Goal: Transaction & Acquisition: Purchase product/service

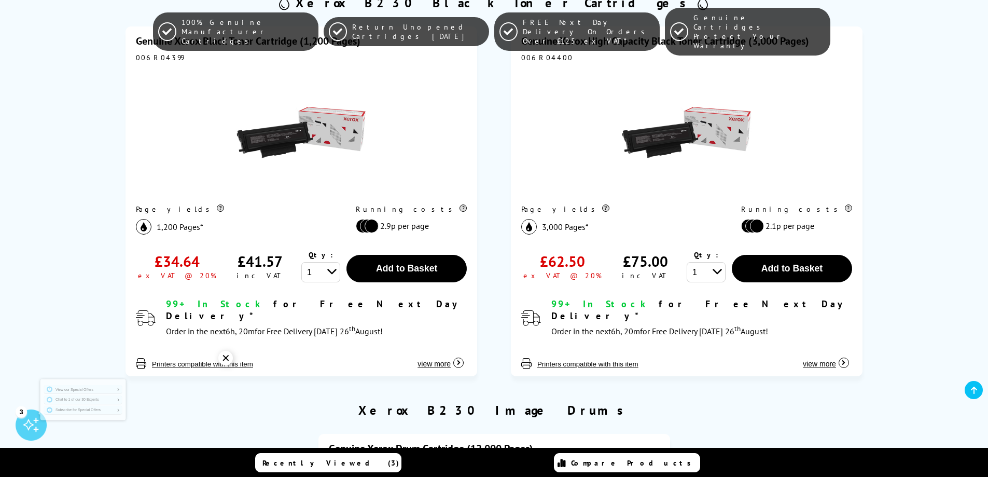
scroll to position [259, 0]
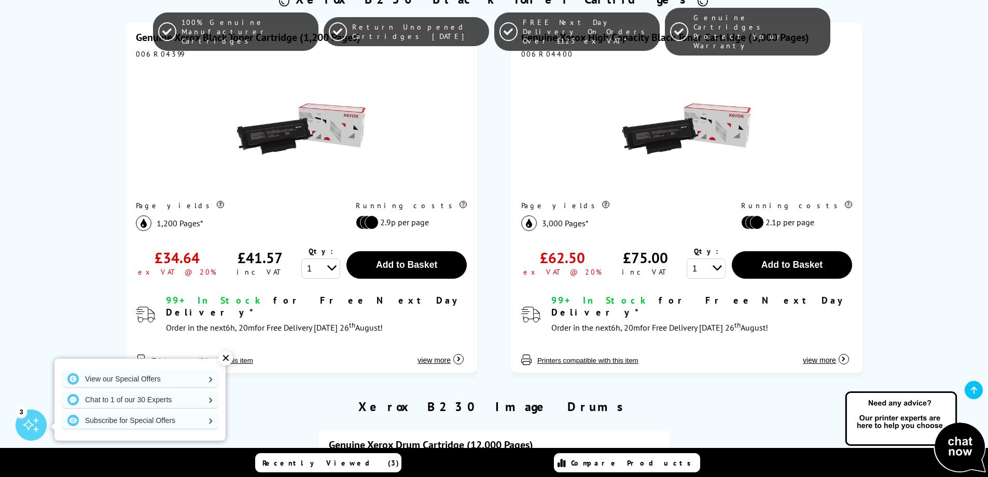
click at [221, 355] on div "✕" at bounding box center [225, 358] width 15 height 15
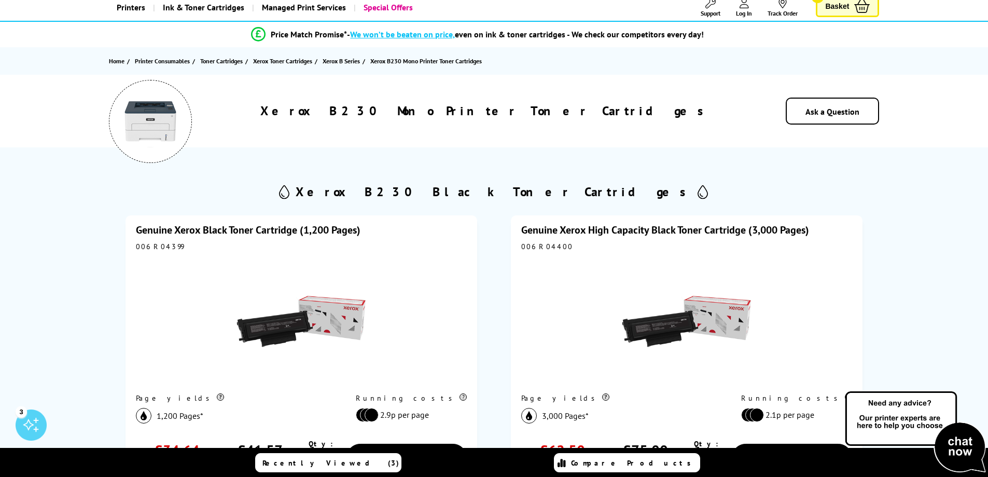
scroll to position [0, 0]
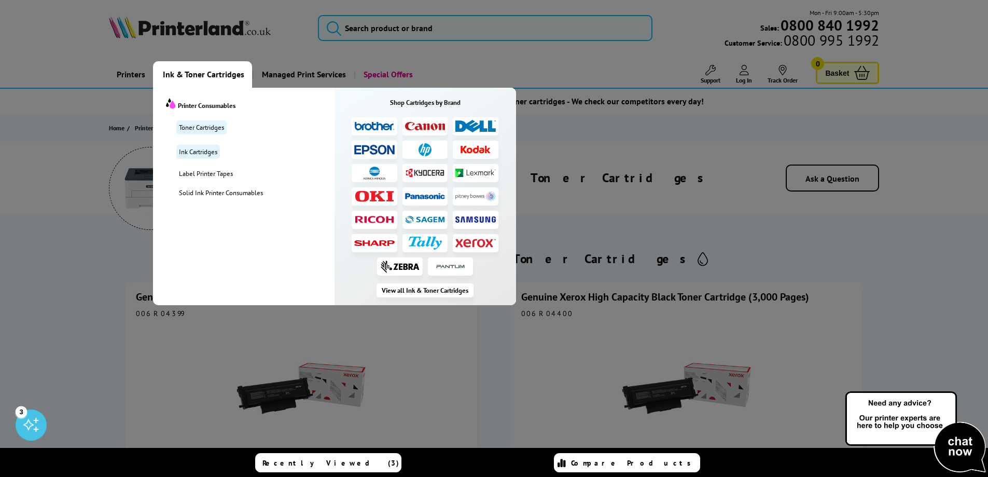
click at [192, 74] on span "Ink & Toner Cartridges" at bounding box center [203, 74] width 81 height 26
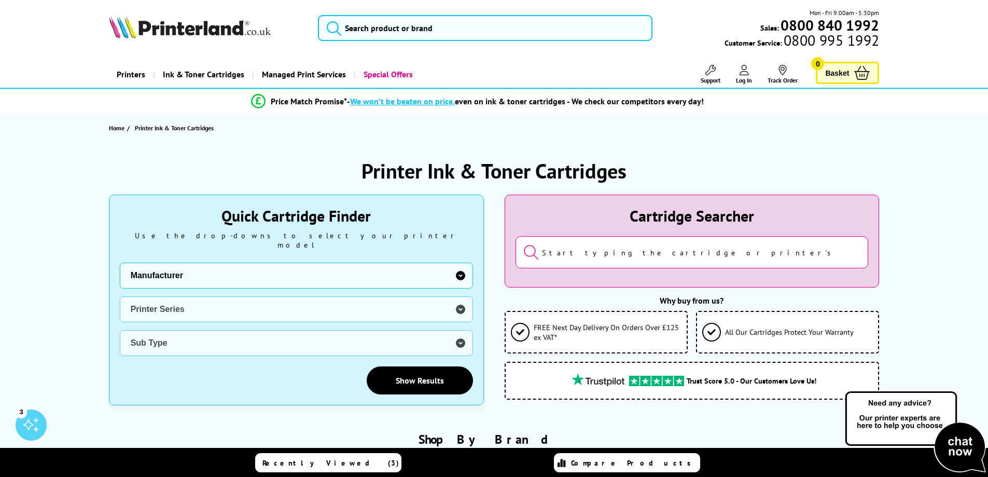
click at [352, 269] on select "Manufacturer Brother Canon Cubify Dell Dymo Epson HP Kodak Konica Minolta Kyoce…" at bounding box center [296, 276] width 353 height 26
select select "13815"
click at [120, 263] on select "Manufacturer Brother Canon Cubify Dell Dymo Epson HP Kodak Konica Minolta Kyoce…" at bounding box center [296, 276] width 353 height 26
click at [267, 311] on select "Printer Series B Series C Series Colorqube Colour MFP DocuPrint Phaser Versalin…" at bounding box center [296, 309] width 353 height 26
select select "37232"
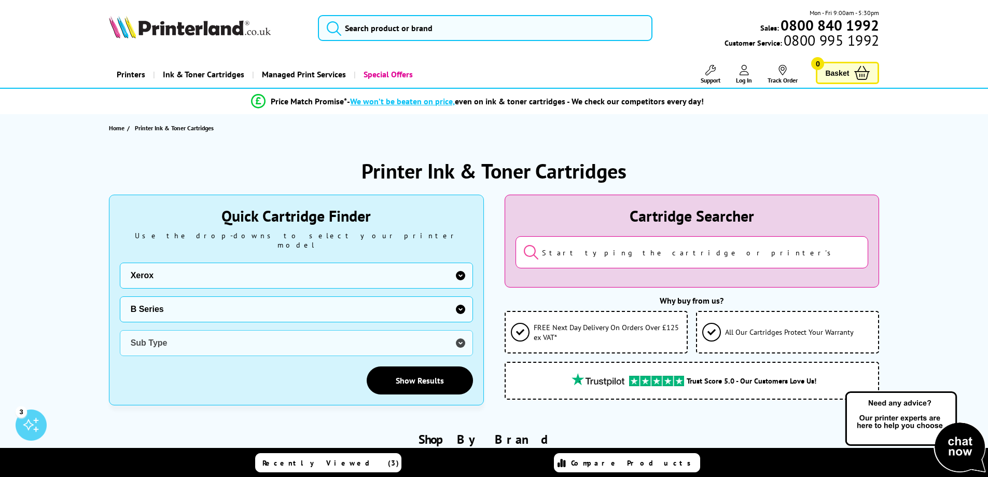
click at [120, 296] on select "Printer Series B Series C Series Colorqube Colour MFP DocuPrint Phaser Versalin…" at bounding box center [296, 309] width 353 height 26
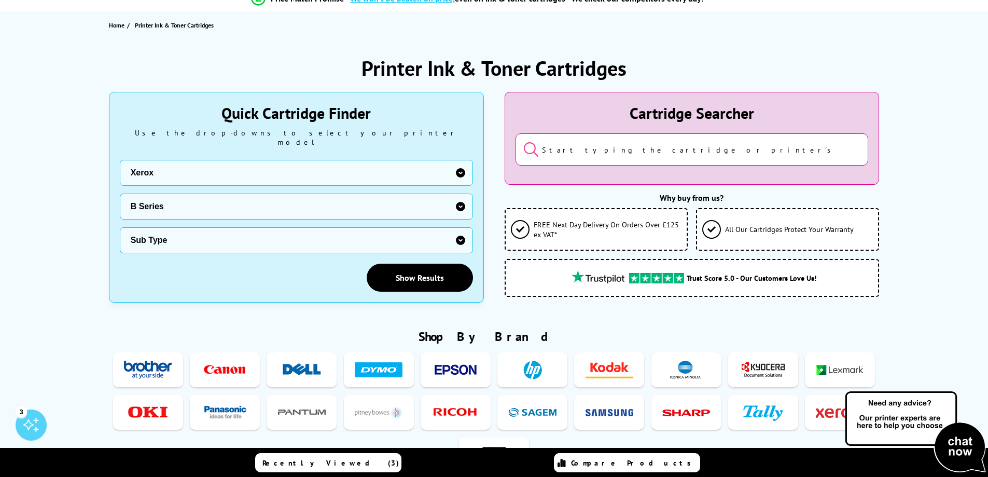
scroll to position [104, 0]
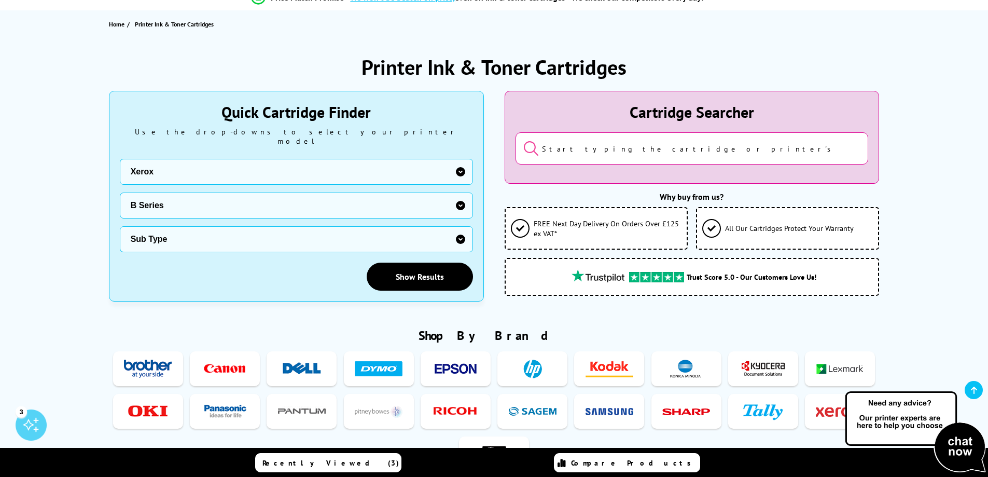
click at [260, 229] on select "Sub Type Xerox B205 Xerox B210 Xerox B215 Xerox B225 Xerox B230 Xerox B235 Xero…" at bounding box center [296, 239] width 353 height 26
select select "38174"
click at [120, 226] on select "Sub Type Xerox B205 Xerox B210 Xerox B215 Xerox B225 Xerox B230 Xerox B235 Xero…" at bounding box center [296, 239] width 353 height 26
click at [416, 263] on link "Show Results" at bounding box center [420, 277] width 106 height 28
